Goal: Transaction & Acquisition: Purchase product/service

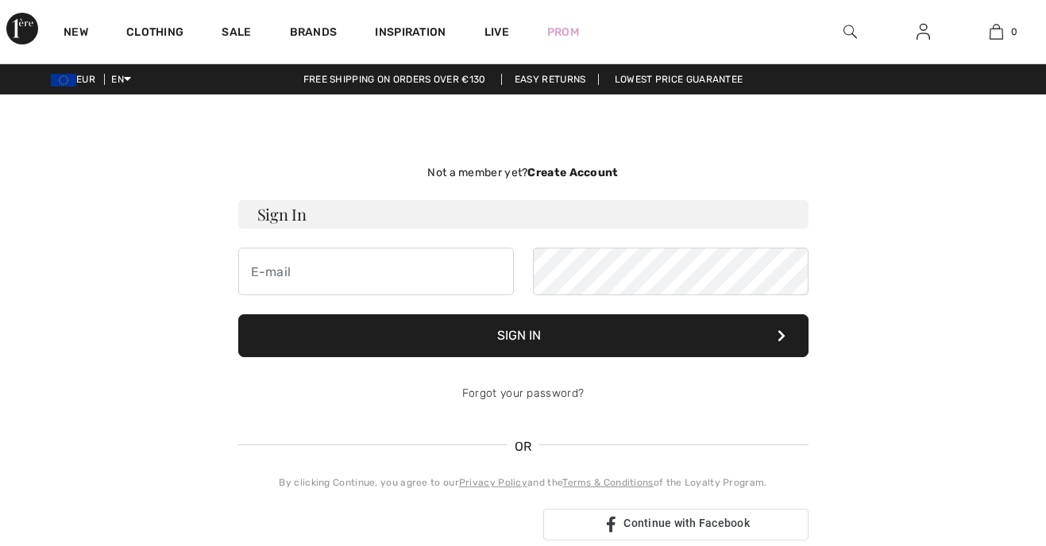
click at [934, 37] on link at bounding box center [923, 32] width 39 height 20
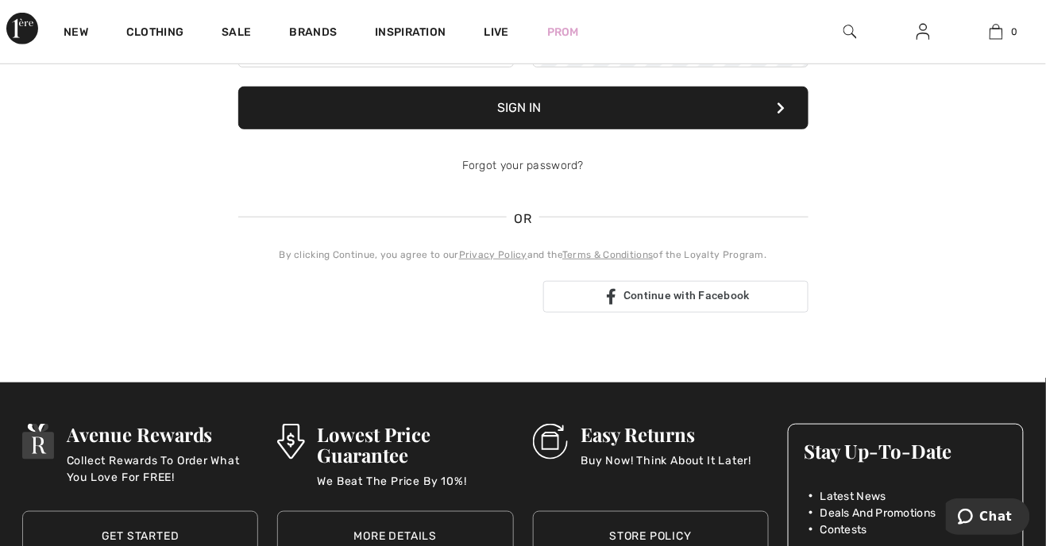
scroll to position [229, 0]
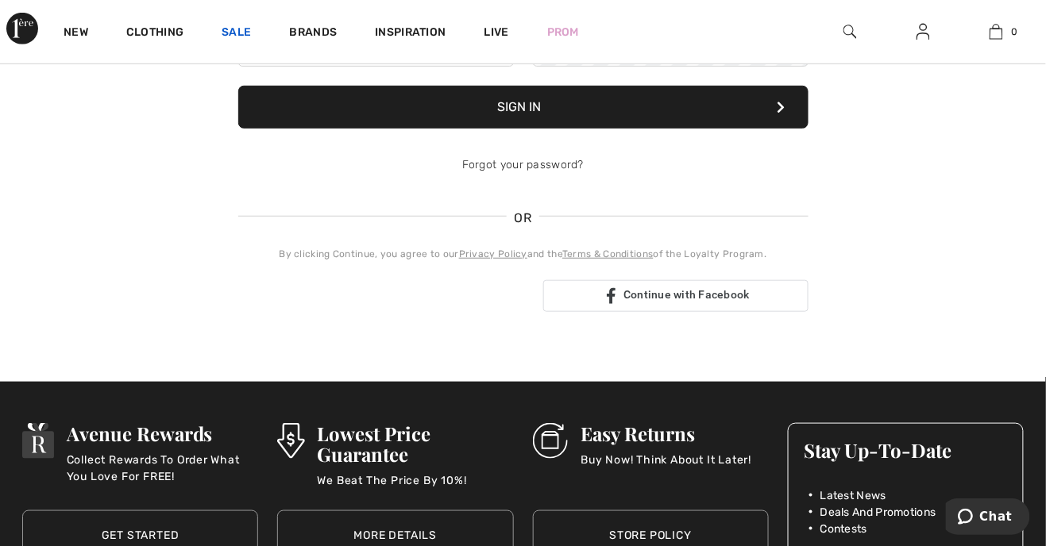
click at [239, 37] on link "Sale" at bounding box center [236, 33] width 29 height 17
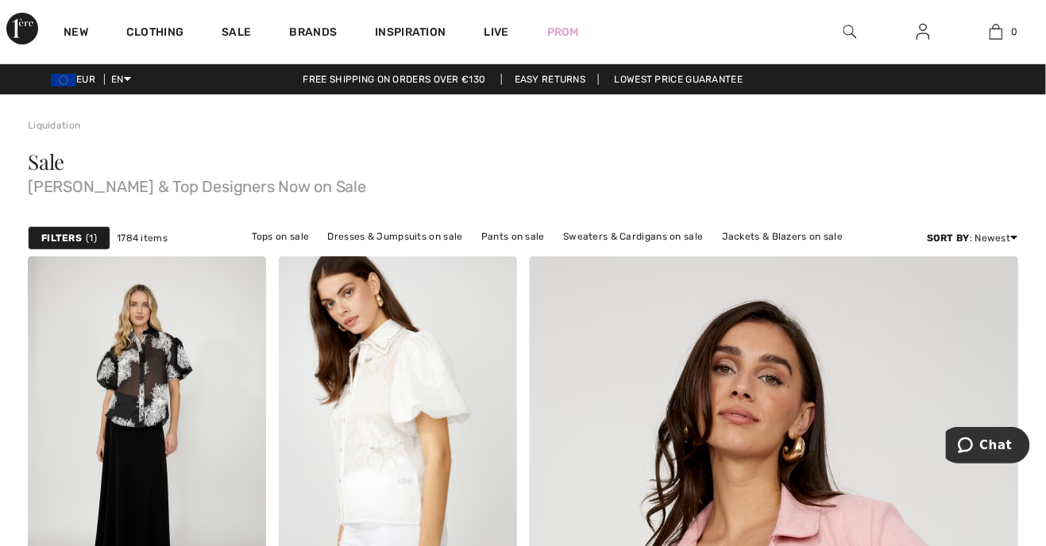
click at [147, 239] on span "1784 items" at bounding box center [142, 238] width 51 height 14
click at [291, 244] on link "Tops on sale" at bounding box center [281, 236] width 74 height 21
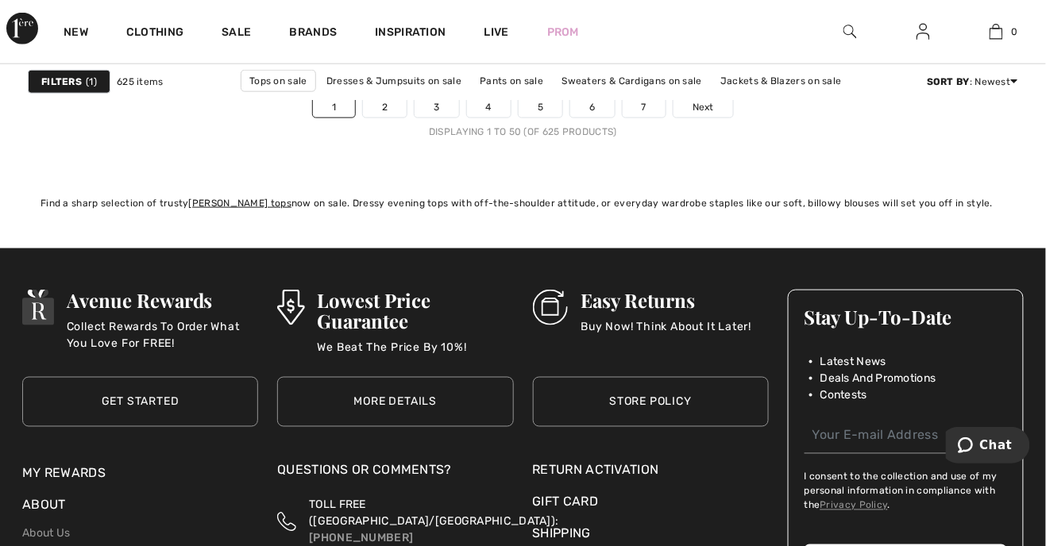
scroll to position [6919, 0]
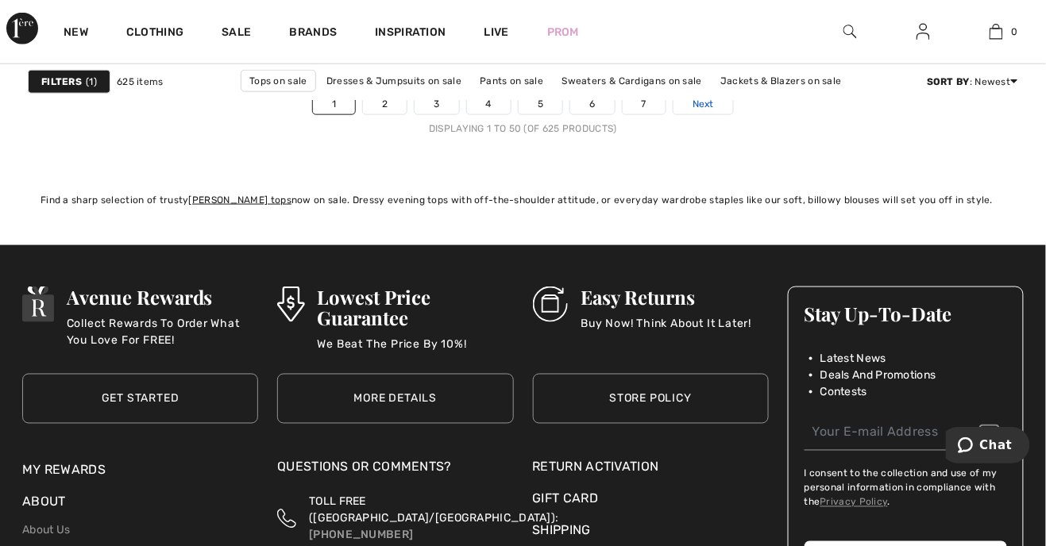
click at [711, 114] on link "Next" at bounding box center [703, 104] width 60 height 21
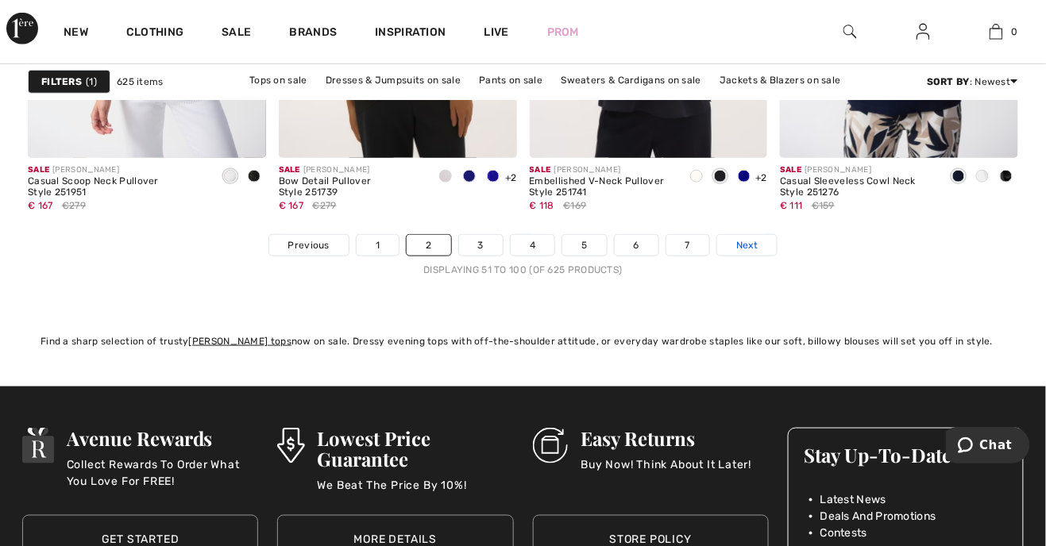
click at [736, 245] on span "Next" at bounding box center [746, 245] width 21 height 14
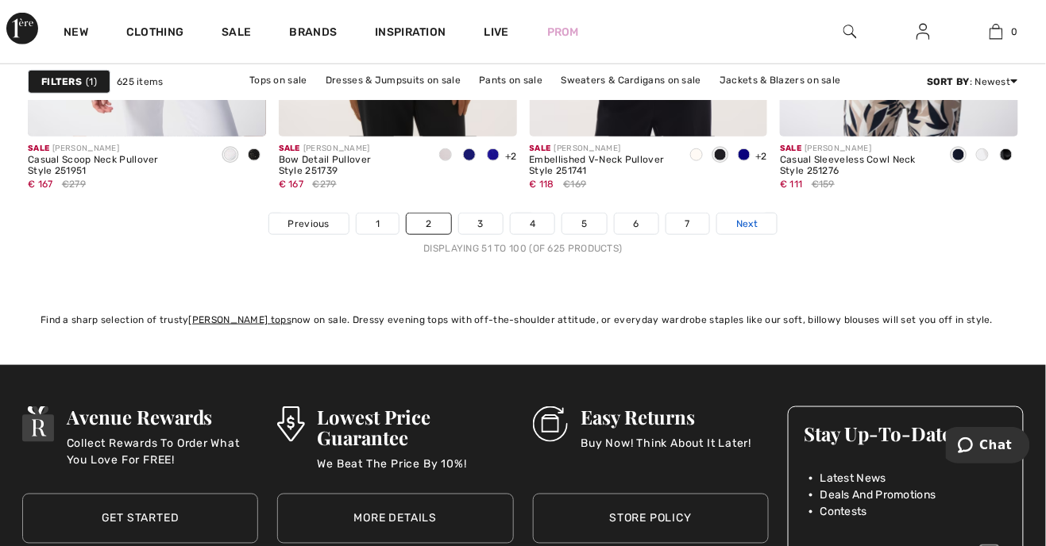
scroll to position [6829, 0]
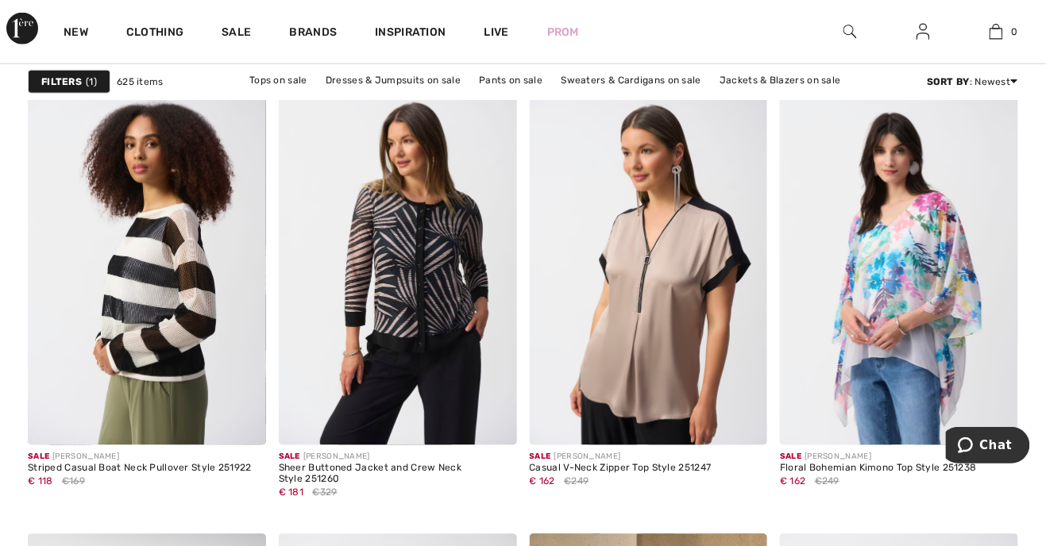
scroll to position [2093, 0]
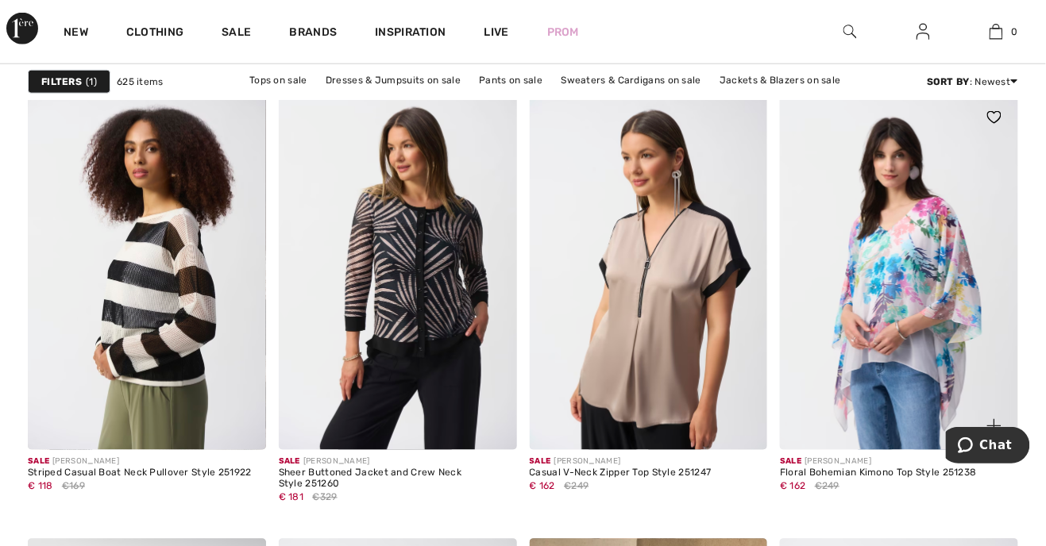
click at [882, 227] on img at bounding box center [899, 272] width 238 height 357
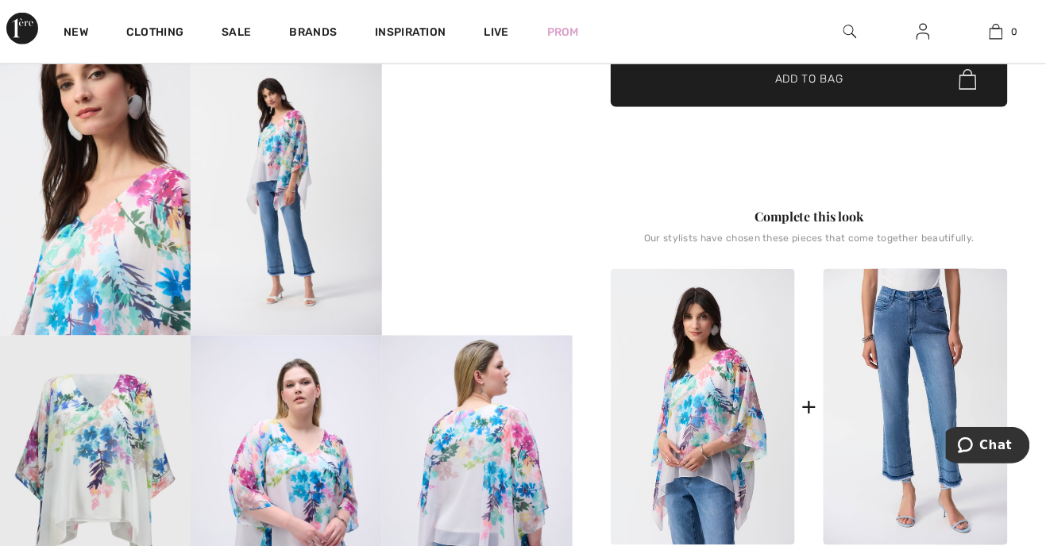
scroll to position [464, 0]
